Goal: Task Accomplishment & Management: Use online tool/utility

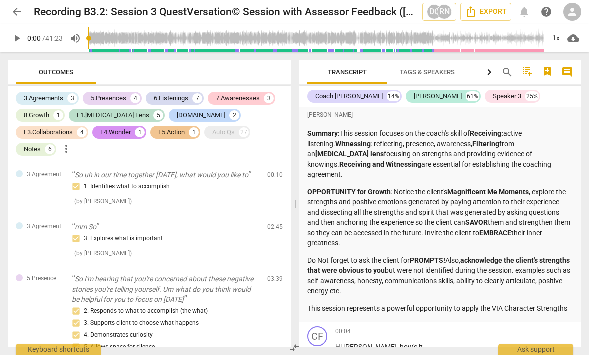
click at [21, 32] on span "play_arrow" at bounding box center [17, 38] width 12 height 12
click at [58, 11] on h2 "Recording B3.2: Session 3 QuestVersation© Session with Assessor Feedback (Felic…" at bounding box center [224, 12] width 381 height 12
type input "35"
click at [21, 15] on span "arrow_back" at bounding box center [17, 12] width 12 height 12
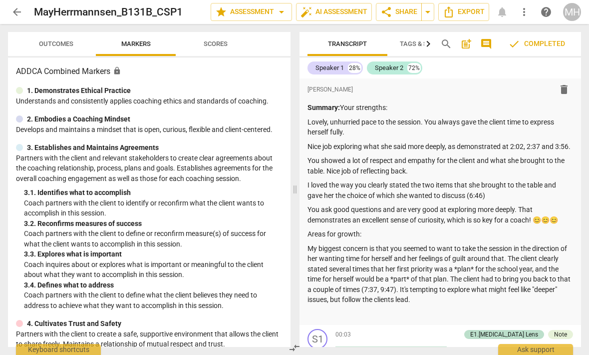
click at [21, 12] on span "arrow_back" at bounding box center [17, 12] width 12 height 12
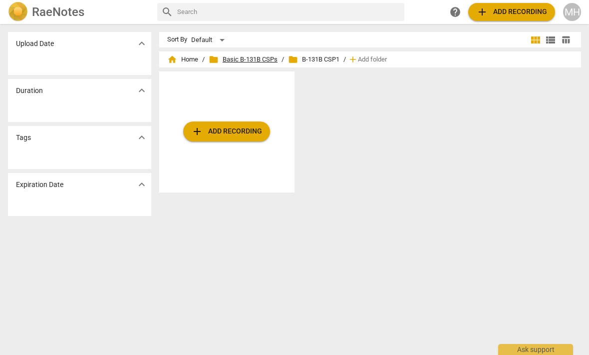
click at [247, 59] on span "folder Basic B-131B CSPs" at bounding box center [243, 59] width 69 height 10
click at [263, 61] on span "folder Basic B-131B CSPs" at bounding box center [243, 59] width 69 height 10
click at [267, 56] on span "folder Basic B-131B CSPs" at bounding box center [243, 59] width 69 height 10
click at [181, 57] on span "home Home" at bounding box center [182, 59] width 31 height 10
click at [573, 9] on div "MH" at bounding box center [572, 12] width 18 height 18
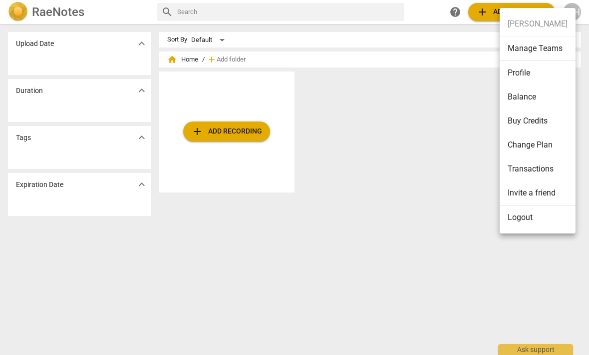
click at [424, 214] on div at bounding box center [294, 177] width 589 height 355
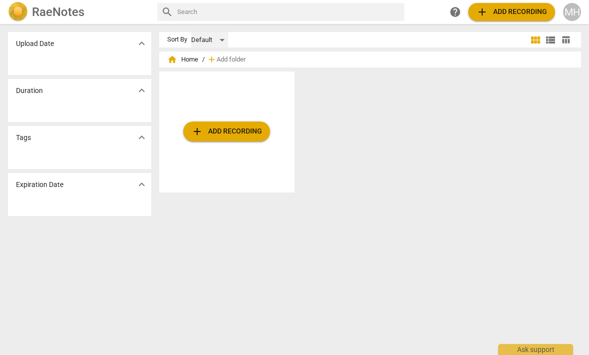
click at [206, 39] on div "Default" at bounding box center [209, 40] width 37 height 16
click at [377, 125] on div at bounding box center [294, 177] width 589 height 355
click at [574, 6] on div "MH" at bounding box center [572, 12] width 18 height 18
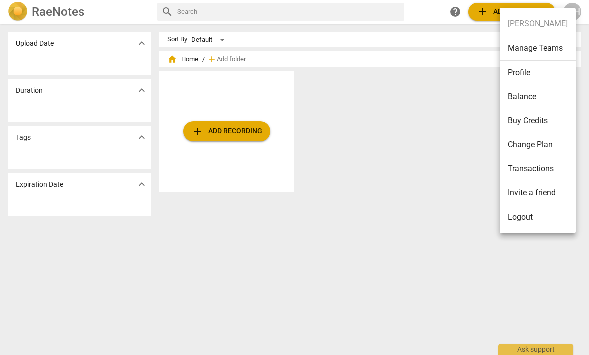
click at [420, 197] on div at bounding box center [294, 177] width 589 height 355
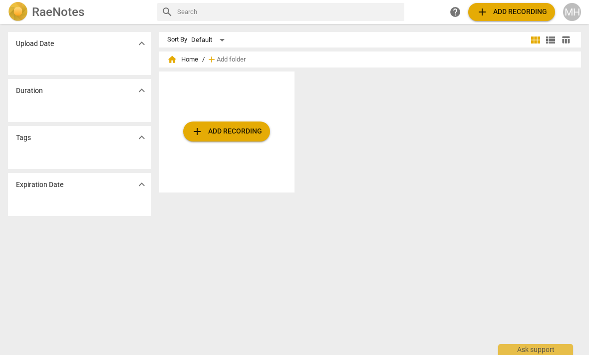
click at [195, 62] on span "home Home" at bounding box center [182, 59] width 31 height 10
click at [143, 95] on span "expand_more" at bounding box center [142, 90] width 12 height 12
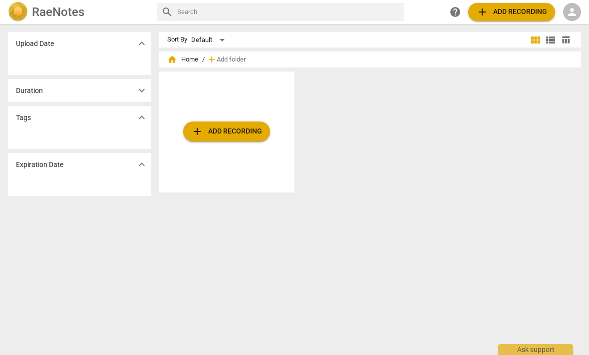
click at [145, 91] on span "expand_more" at bounding box center [142, 90] width 12 height 12
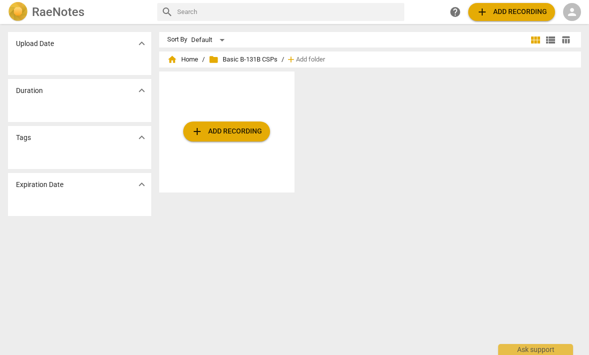
click at [271, 62] on span "folder Basic B-131B CSPs" at bounding box center [243, 59] width 69 height 10
click at [224, 60] on span "folder Basic B-131B CSPs" at bounding box center [243, 59] width 69 height 10
click at [270, 58] on span "folder Basic B-131B CSPs" at bounding box center [243, 59] width 69 height 10
click at [227, 61] on span "folder Basic B-131B CSPs" at bounding box center [243, 59] width 69 height 10
click at [217, 57] on span "folder" at bounding box center [214, 59] width 10 height 10
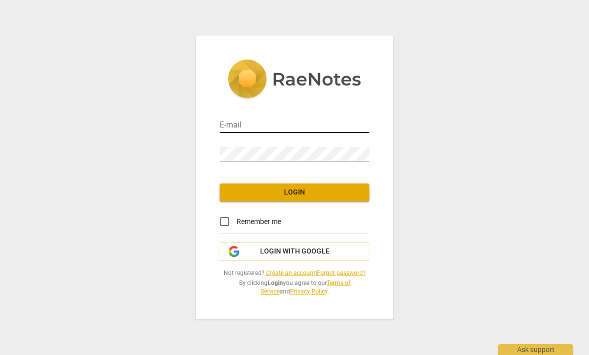
click at [269, 127] on input "email" at bounding box center [295, 125] width 150 height 14
type input "mayherrmannsen@gmail.com"
click at [308, 191] on span "Login" at bounding box center [295, 192] width 134 height 10
